Goal: Task Accomplishment & Management: Use online tool/utility

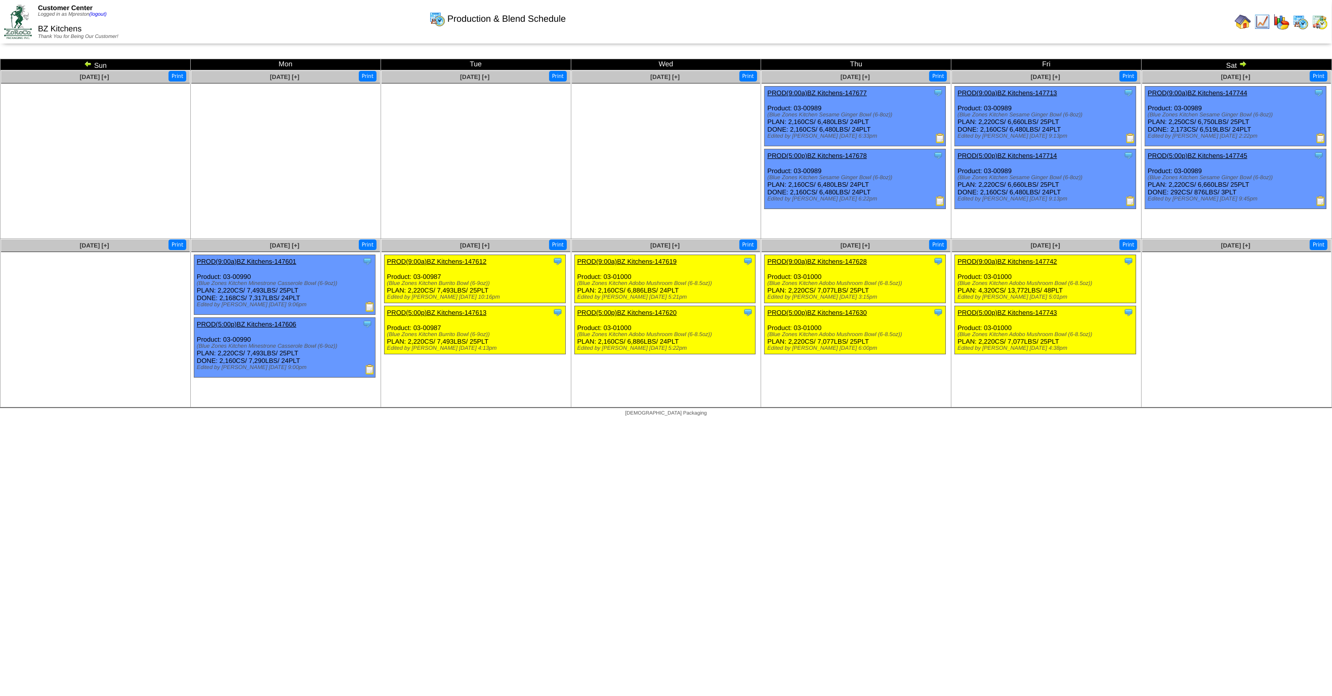
click at [1315, 22] on img at bounding box center [1320, 22] width 16 height 16
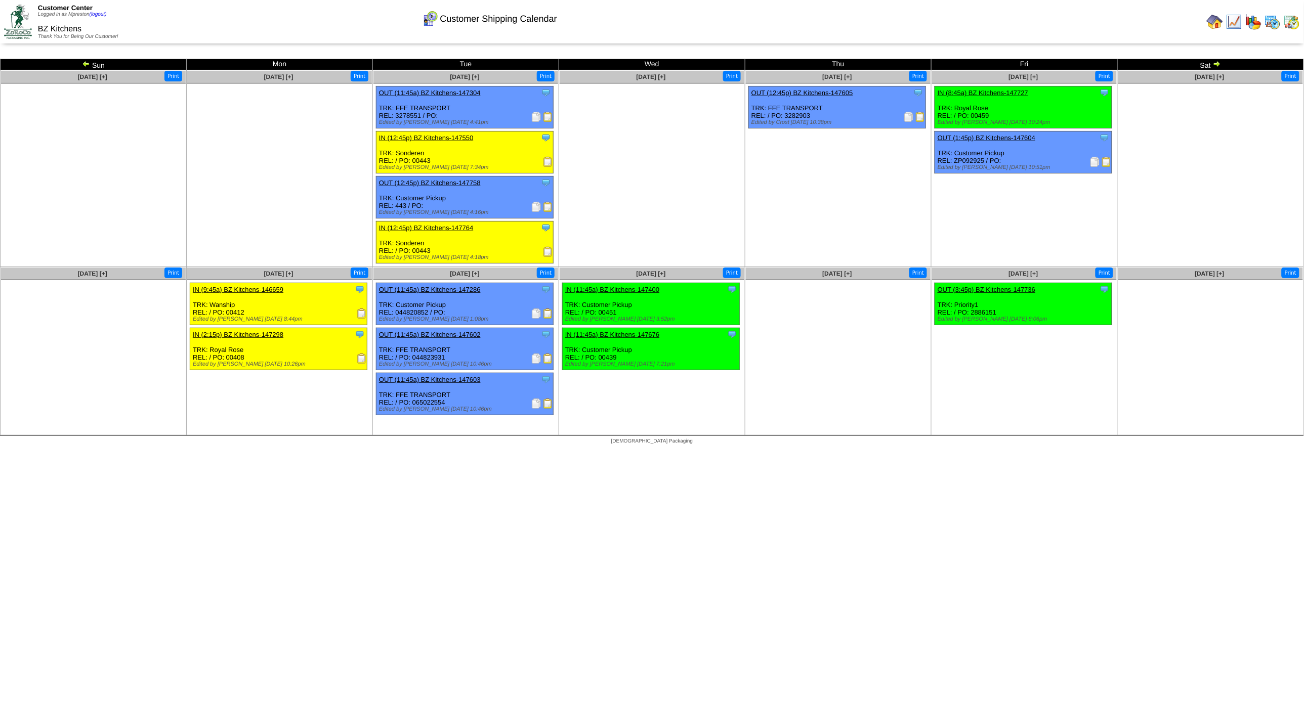
click at [1296, 20] on img at bounding box center [1292, 22] width 16 height 16
click at [1217, 21] on img at bounding box center [1215, 22] width 16 height 16
click at [1281, 23] on img at bounding box center [1273, 22] width 16 height 16
click at [1278, 22] on img at bounding box center [1273, 22] width 16 height 16
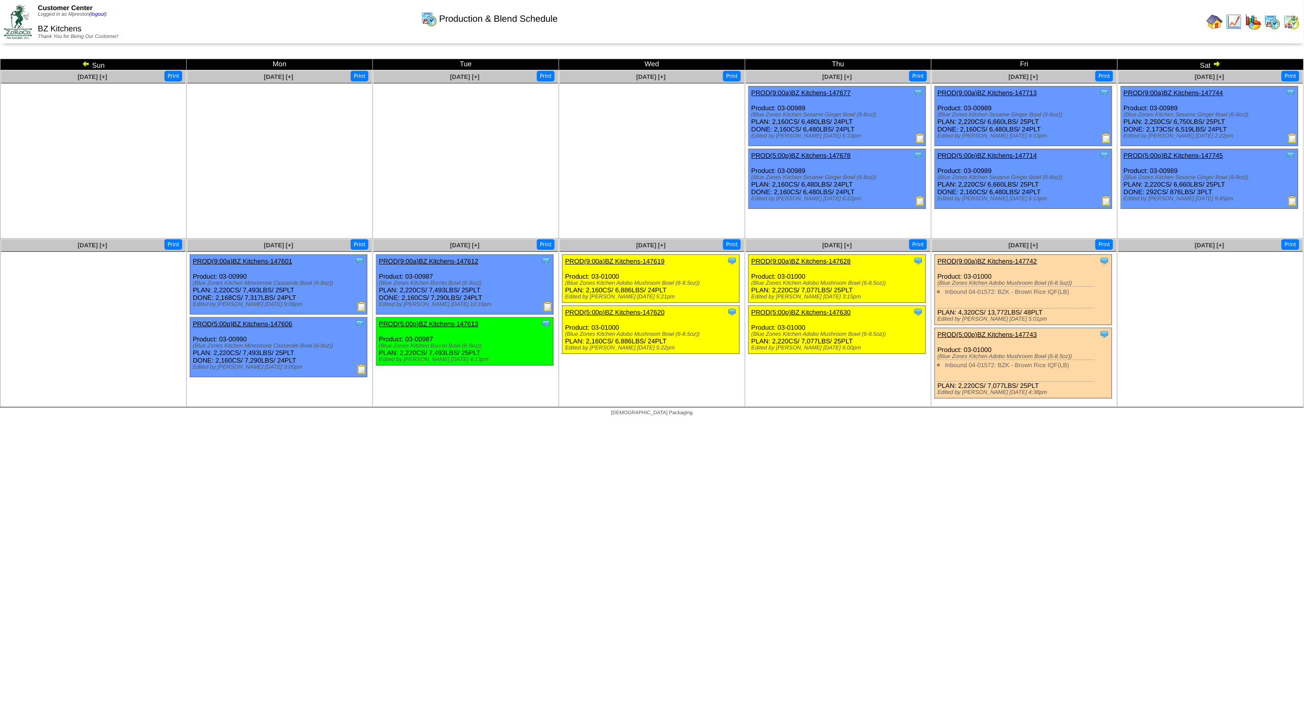
drag, startPoint x: 416, startPoint y: 298, endPoint x: 397, endPoint y: 298, distance: 19.7
click at [397, 298] on div "Clone Item PROD(9:00a)BZ Kitchens-147612 BZ Kitchens ScheduleID: 147612 2160 LB…" at bounding box center [464, 285] width 177 height 60
copy div ": 2,160"
click at [1295, 25] on img at bounding box center [1292, 22] width 16 height 16
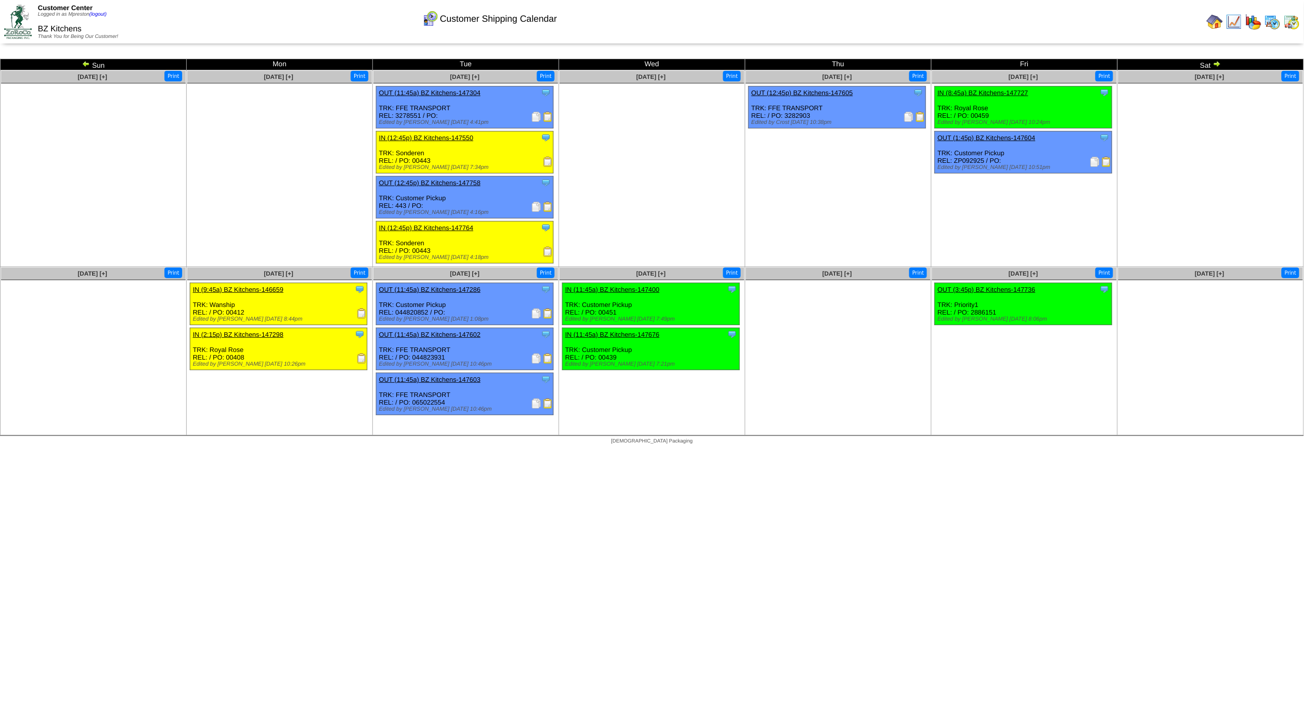
click at [1274, 24] on img at bounding box center [1273, 22] width 16 height 16
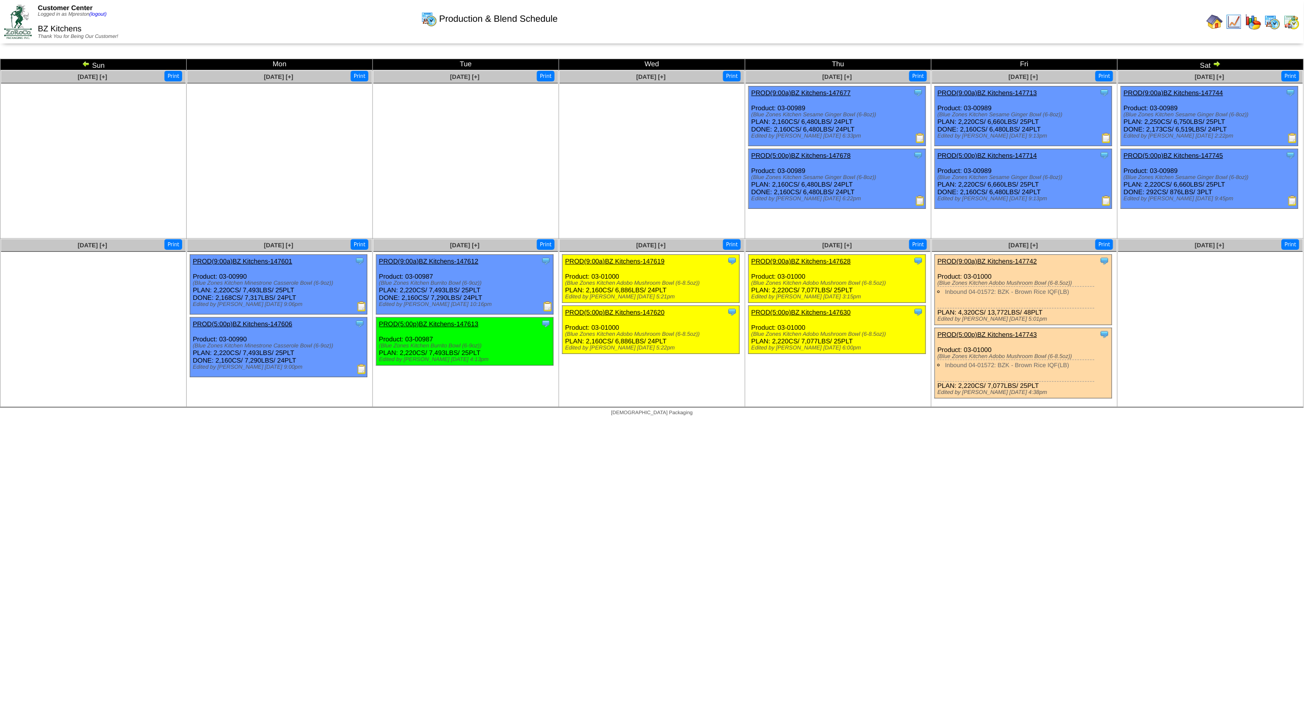
click at [1296, 28] on img at bounding box center [1292, 22] width 16 height 16
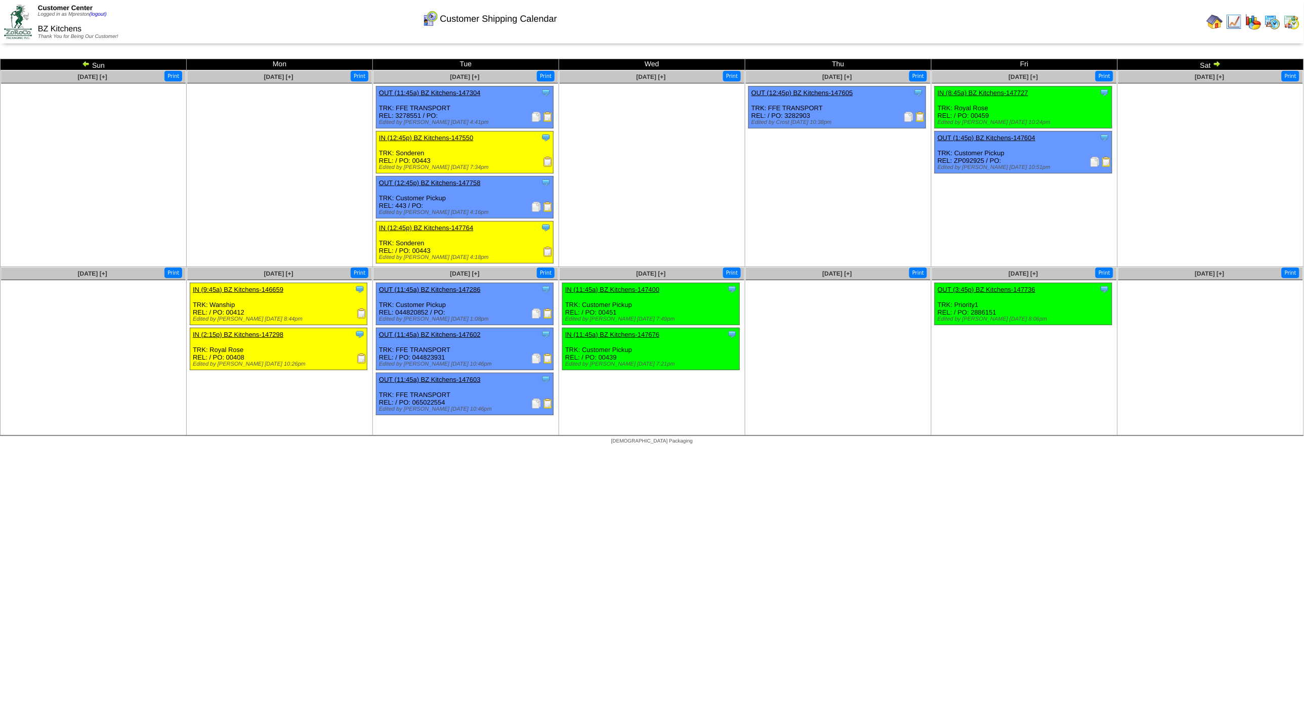
click at [1216, 63] on img at bounding box center [1217, 64] width 8 height 8
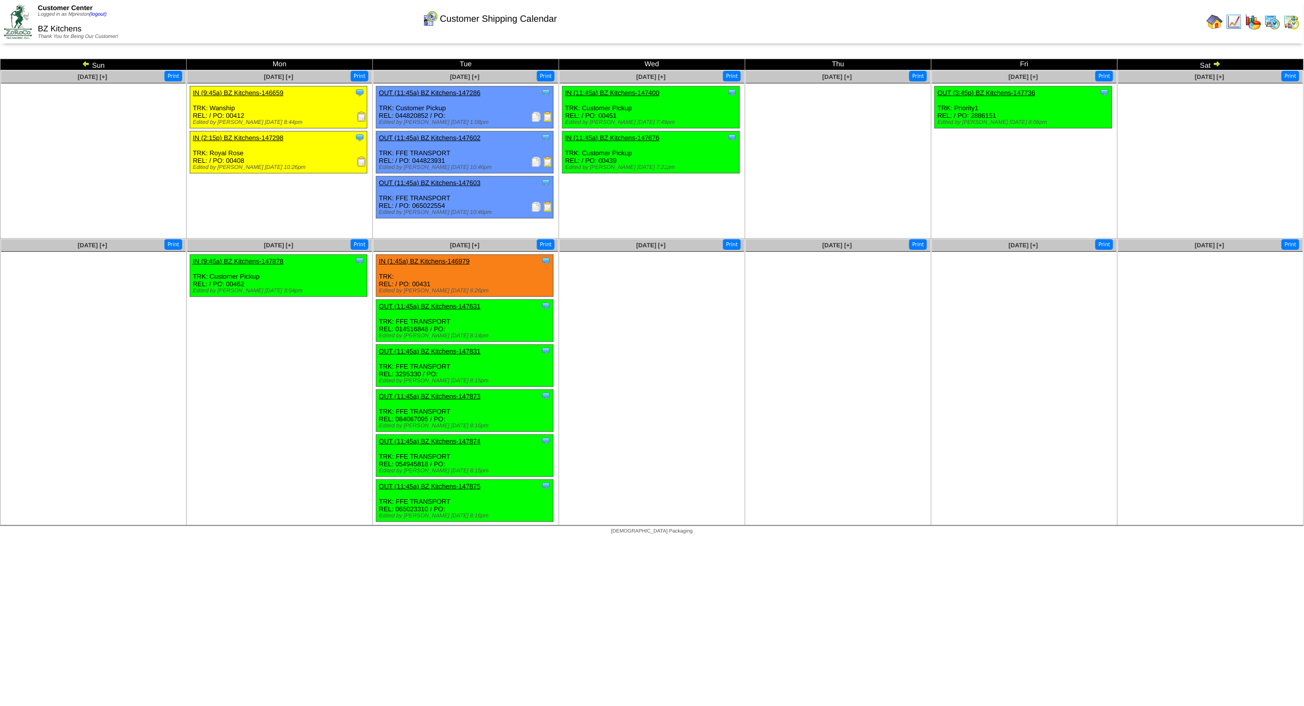
click at [1295, 19] on img at bounding box center [1292, 22] width 16 height 16
click at [1276, 23] on img at bounding box center [1273, 22] width 16 height 16
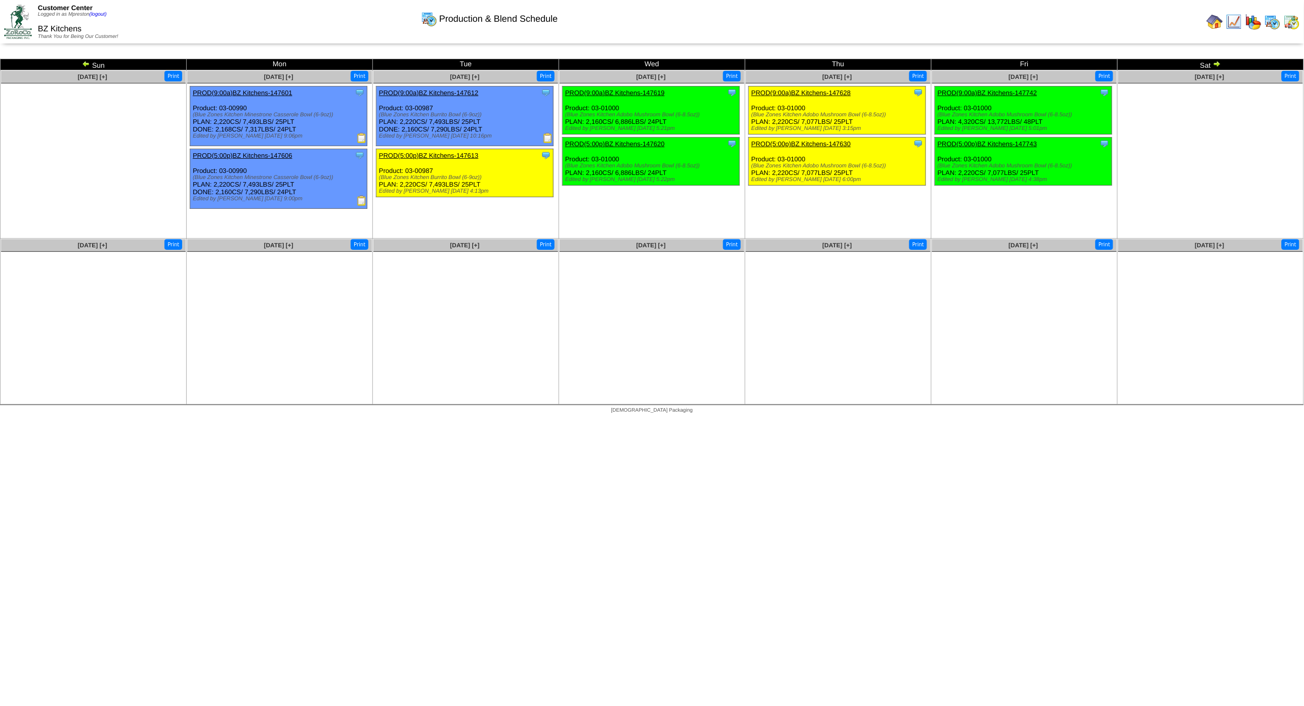
click at [1287, 22] on img at bounding box center [1292, 22] width 16 height 16
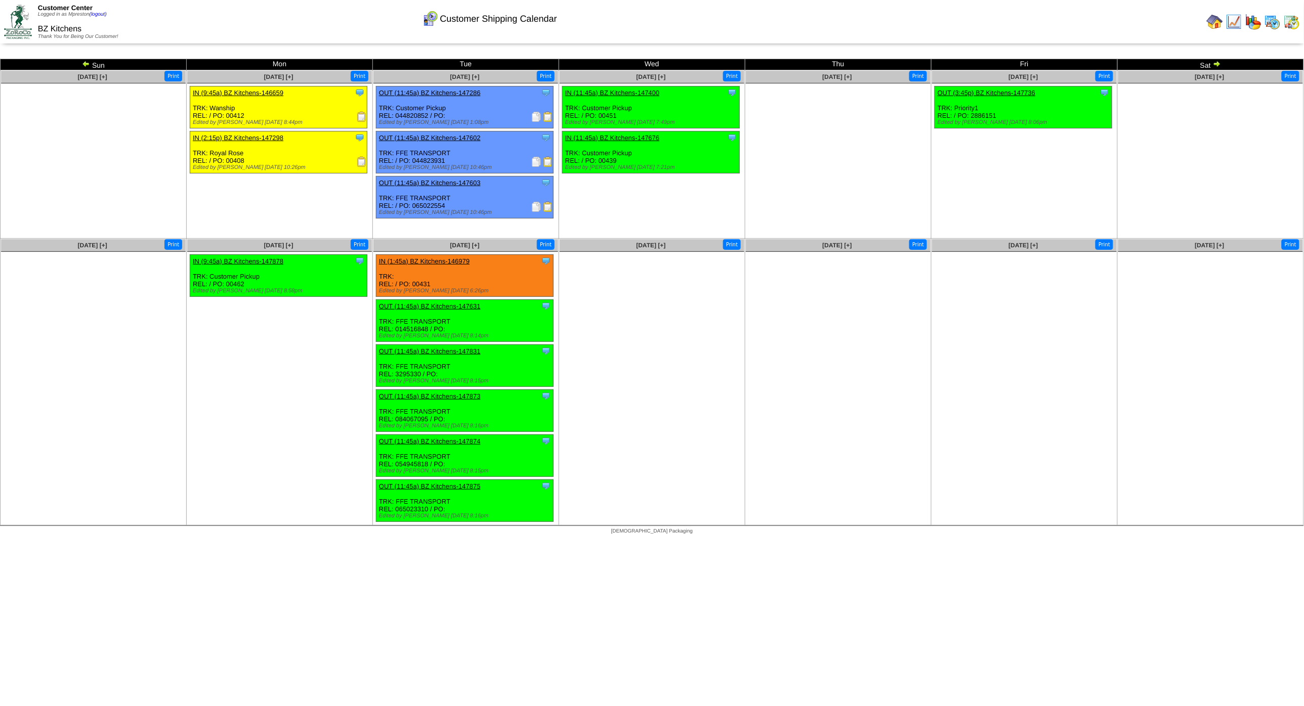
click at [1288, 25] on img at bounding box center [1292, 22] width 16 height 16
click at [85, 66] on img at bounding box center [86, 64] width 8 height 8
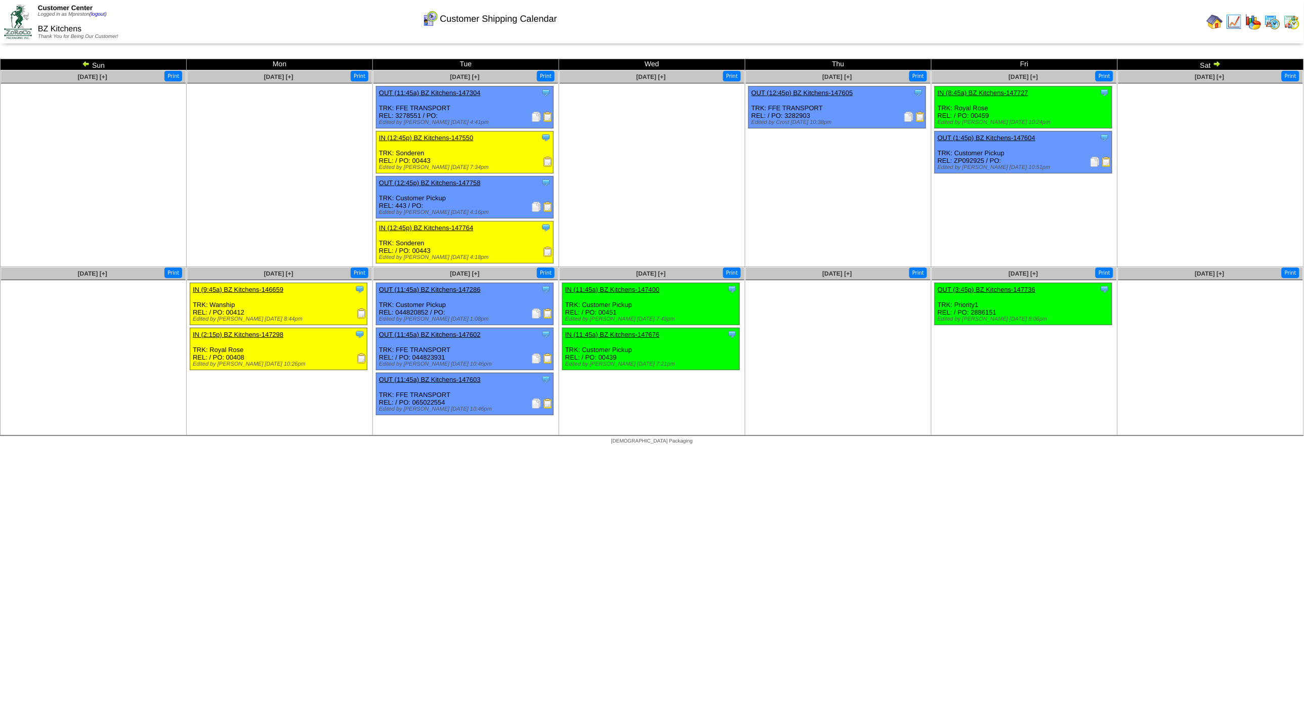
click at [1272, 19] on img at bounding box center [1273, 22] width 16 height 16
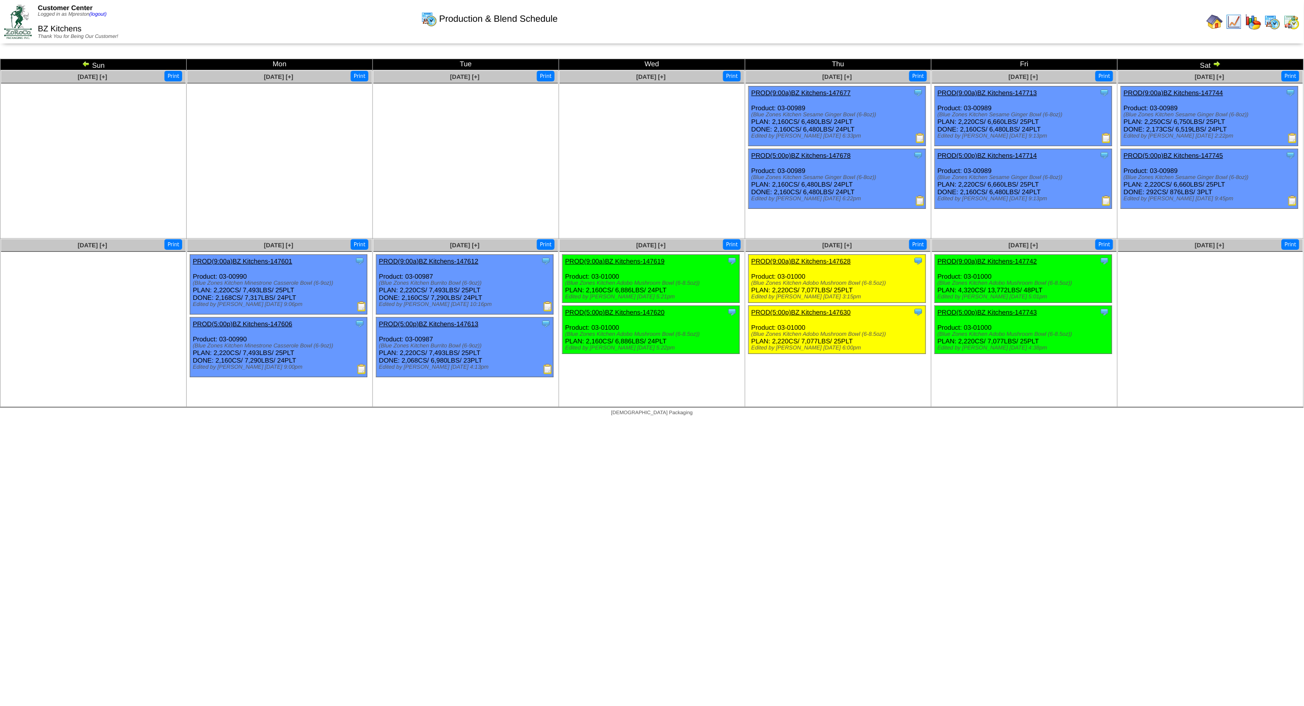
click at [1289, 22] on img at bounding box center [1292, 22] width 16 height 16
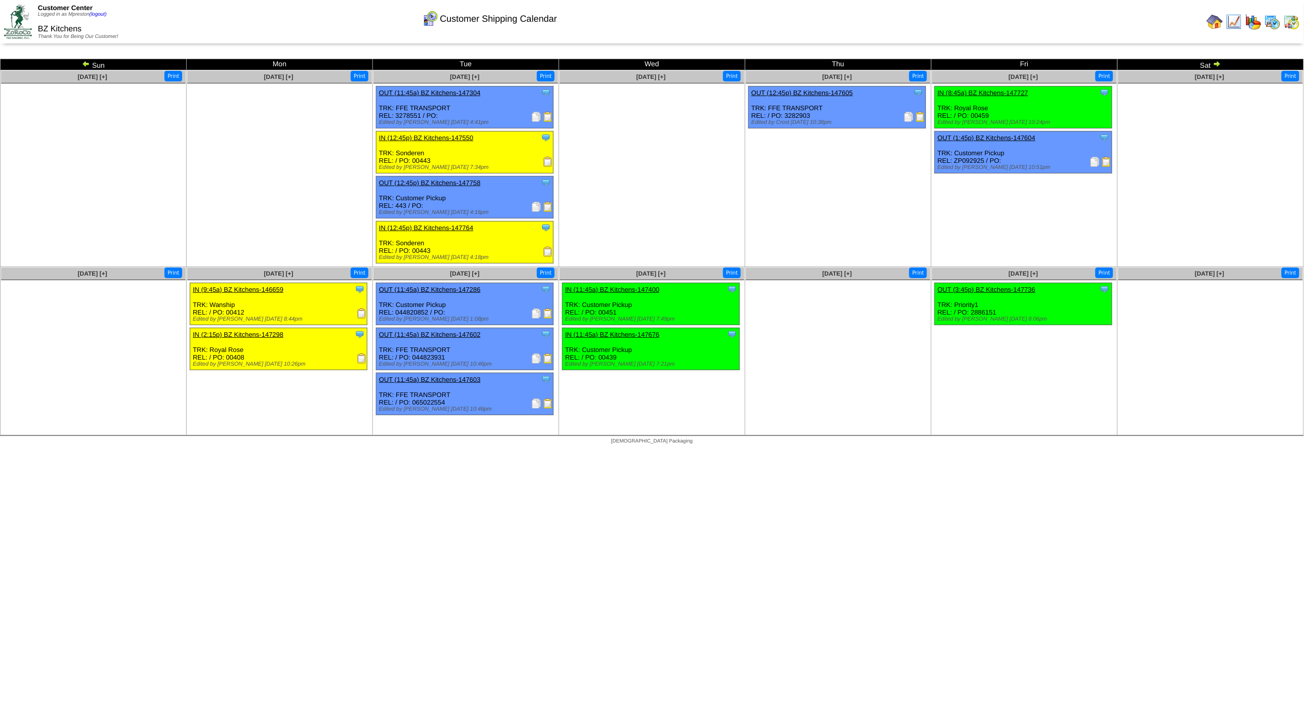
click at [1218, 65] on img at bounding box center [1217, 64] width 8 height 8
